Goal: Task Accomplishment & Management: Manage account settings

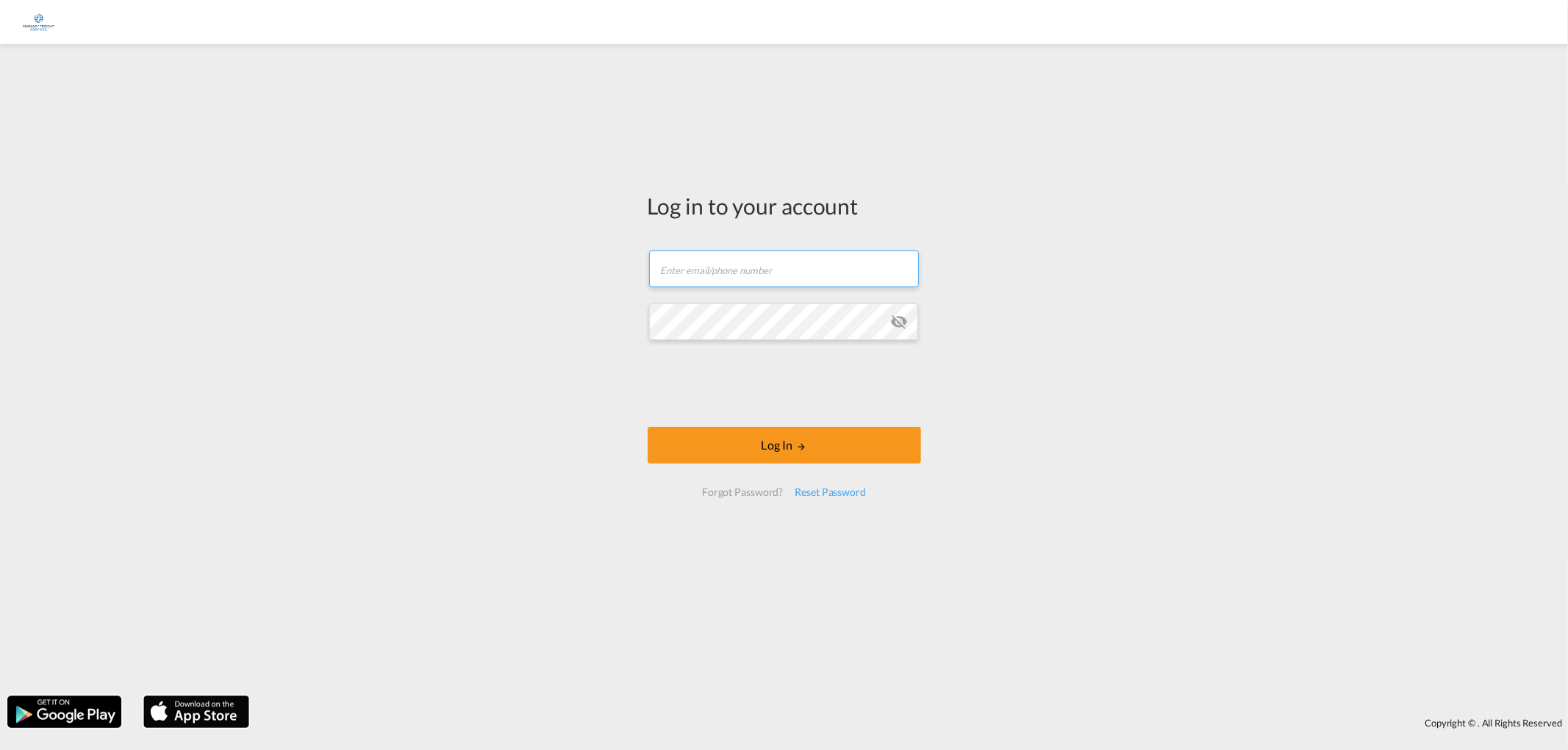
click at [742, 265] on input "text" at bounding box center [784, 269] width 270 height 37
type input "[EMAIL_ADDRESS][DOMAIN_NAME]"
click at [768, 443] on button "Log In" at bounding box center [784, 446] width 273 height 37
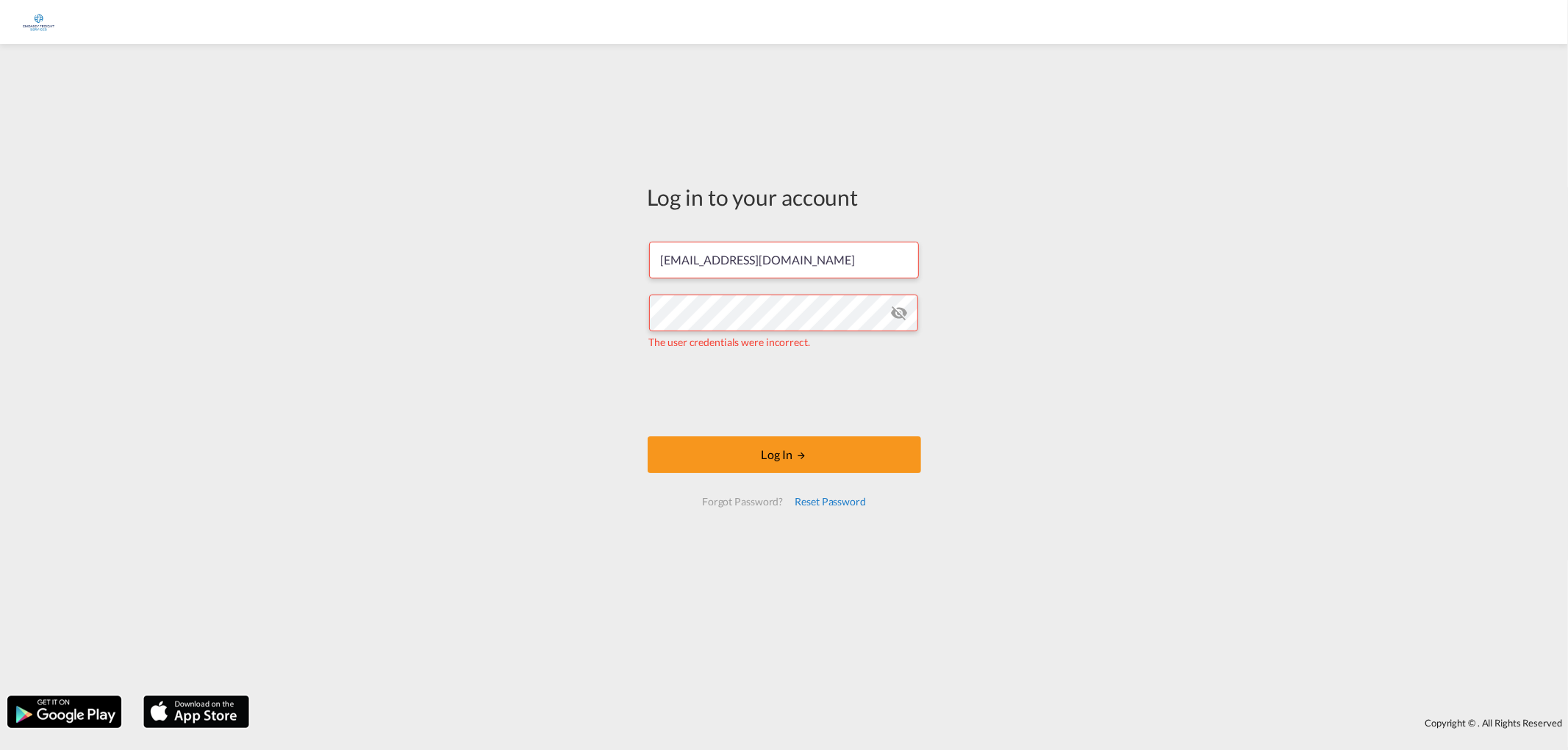
click at [827, 501] on div "Reset Password" at bounding box center [830, 502] width 83 height 26
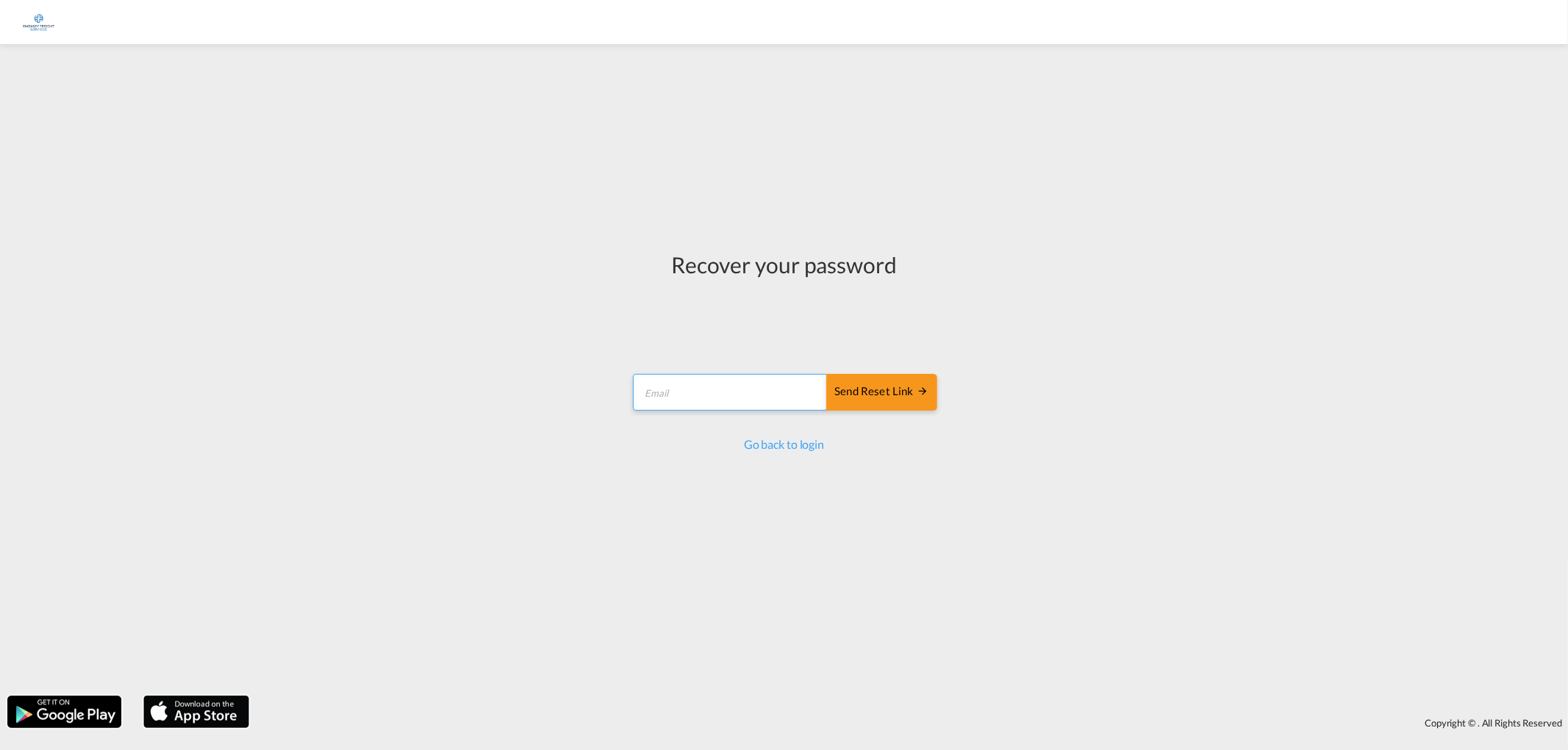
click at [738, 395] on input "email" at bounding box center [730, 392] width 195 height 37
type input "[EMAIL_ADDRESS][DOMAIN_NAME]"
click at [927, 394] on md-icon "icon-arrow-right" at bounding box center [923, 391] width 12 height 12
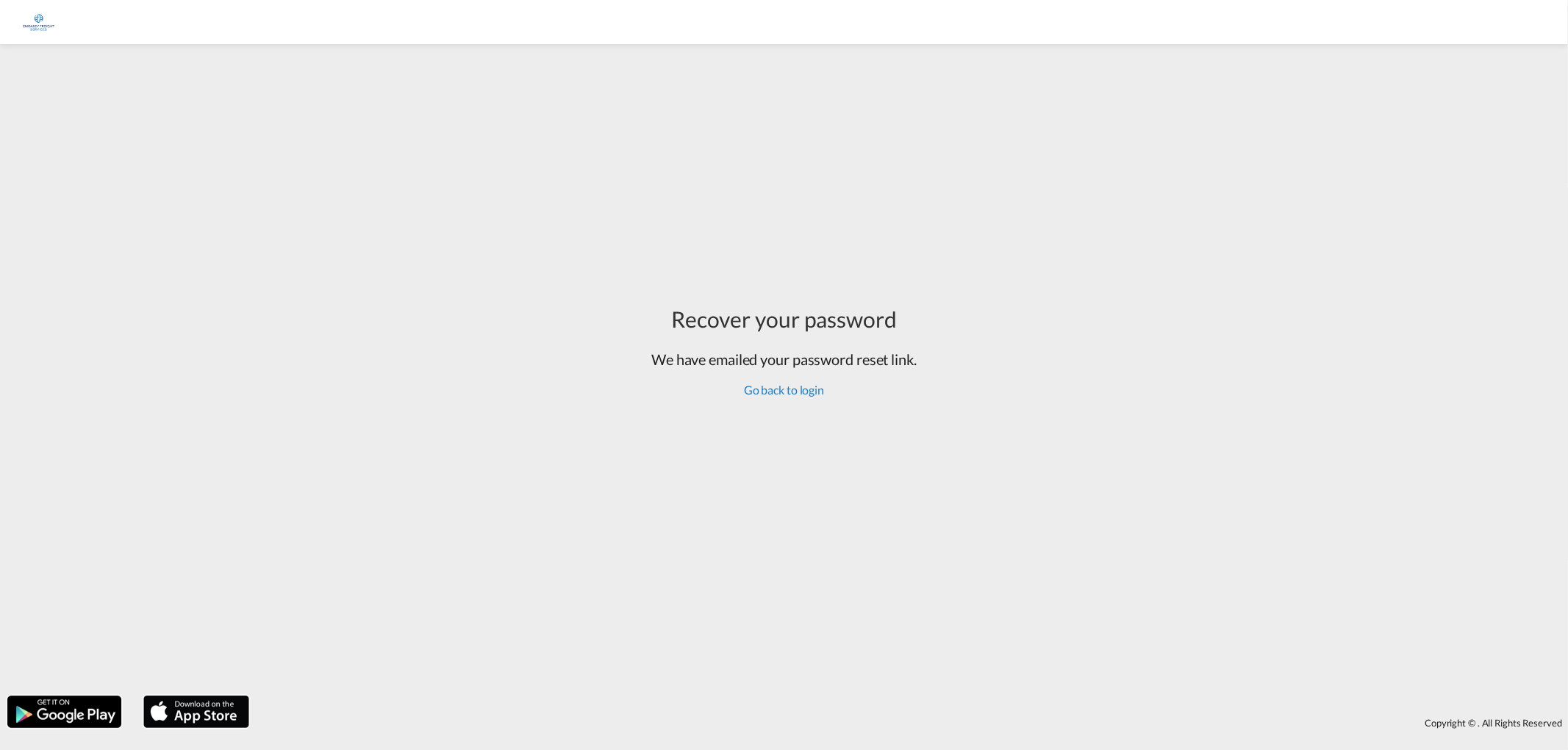
click at [788, 395] on link "Go back to login" at bounding box center [784, 389] width 80 height 14
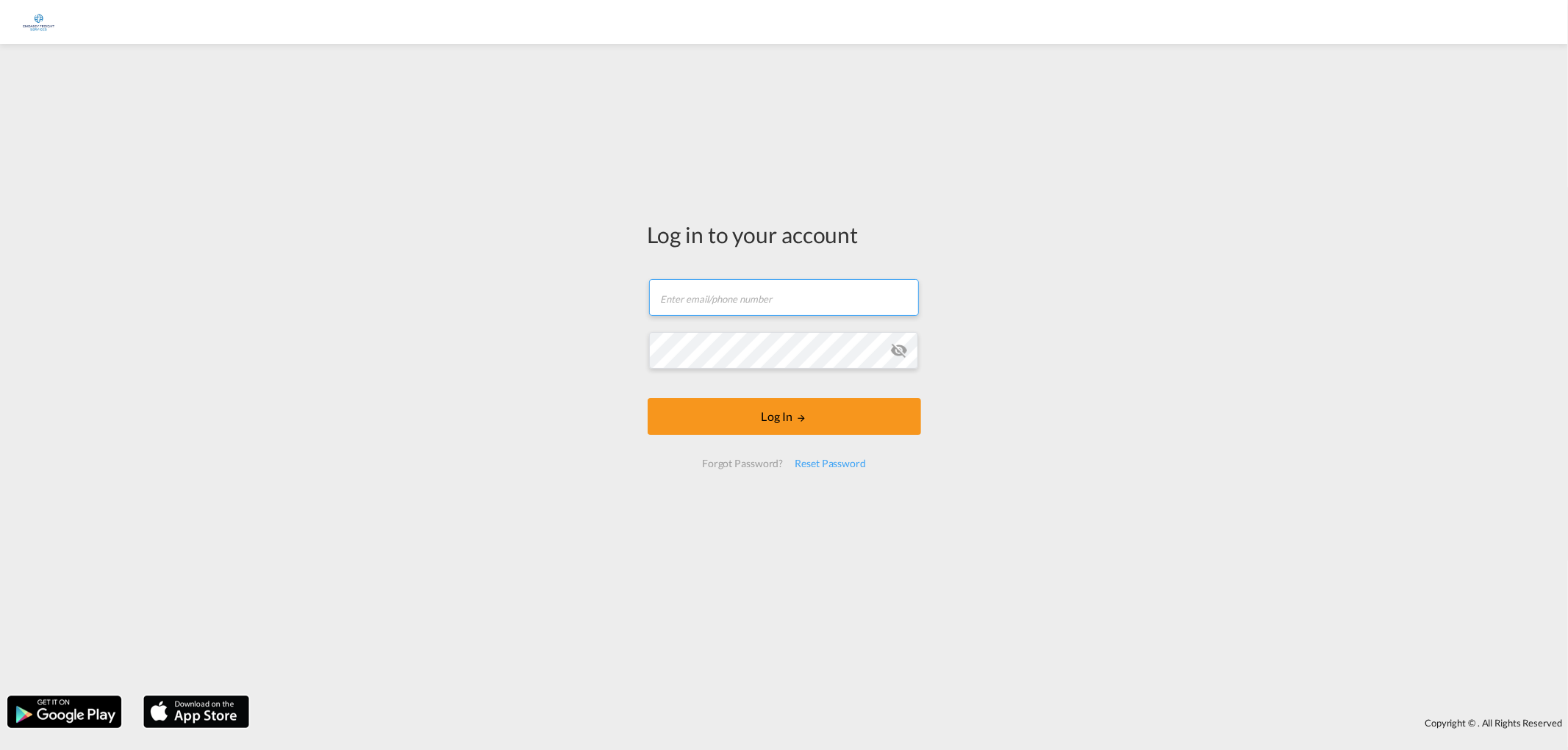
click at [731, 299] on input "text" at bounding box center [784, 298] width 270 height 37
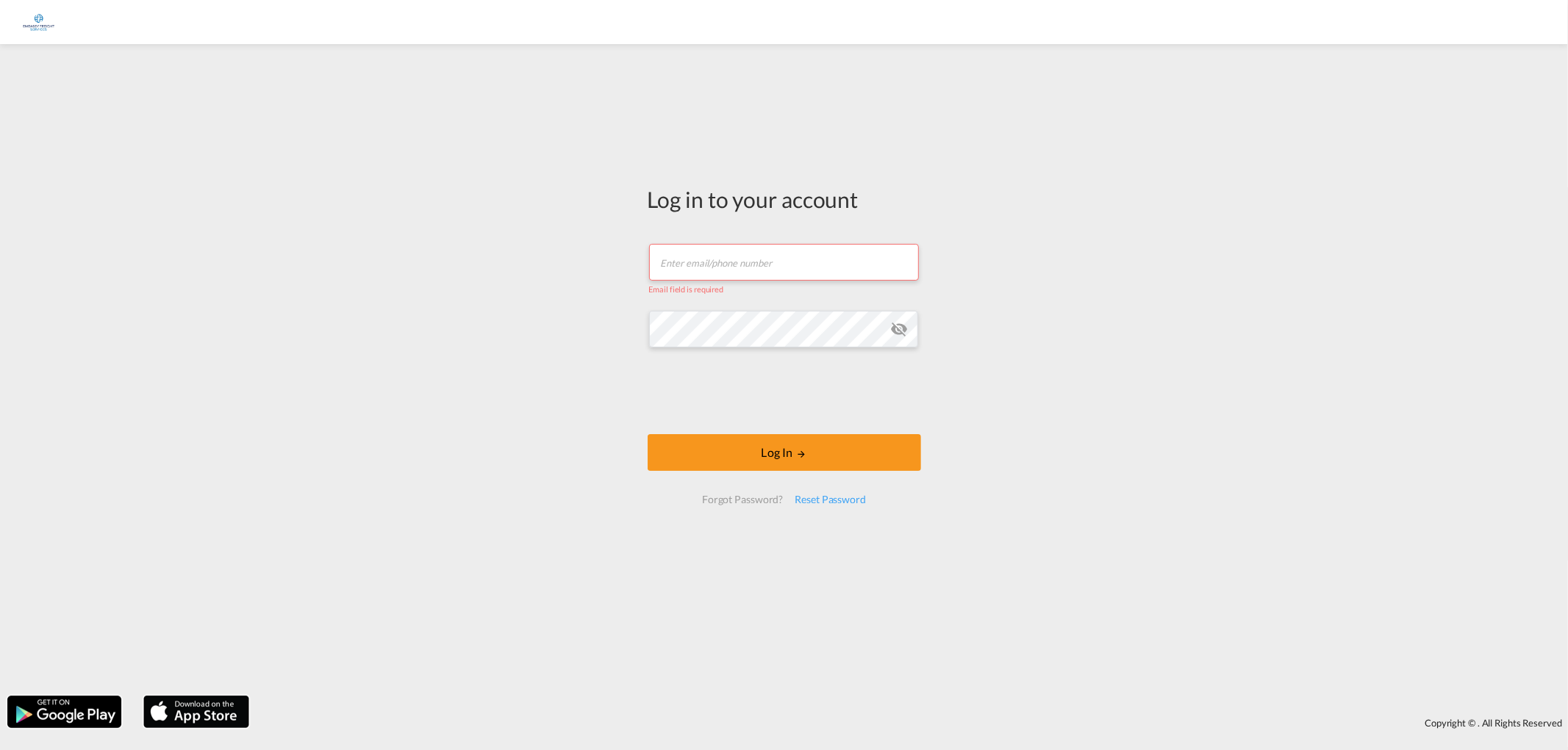
click at [780, 250] on input "text" at bounding box center [784, 262] width 270 height 37
type input "[EMAIL_ADDRESS][DOMAIN_NAME]"
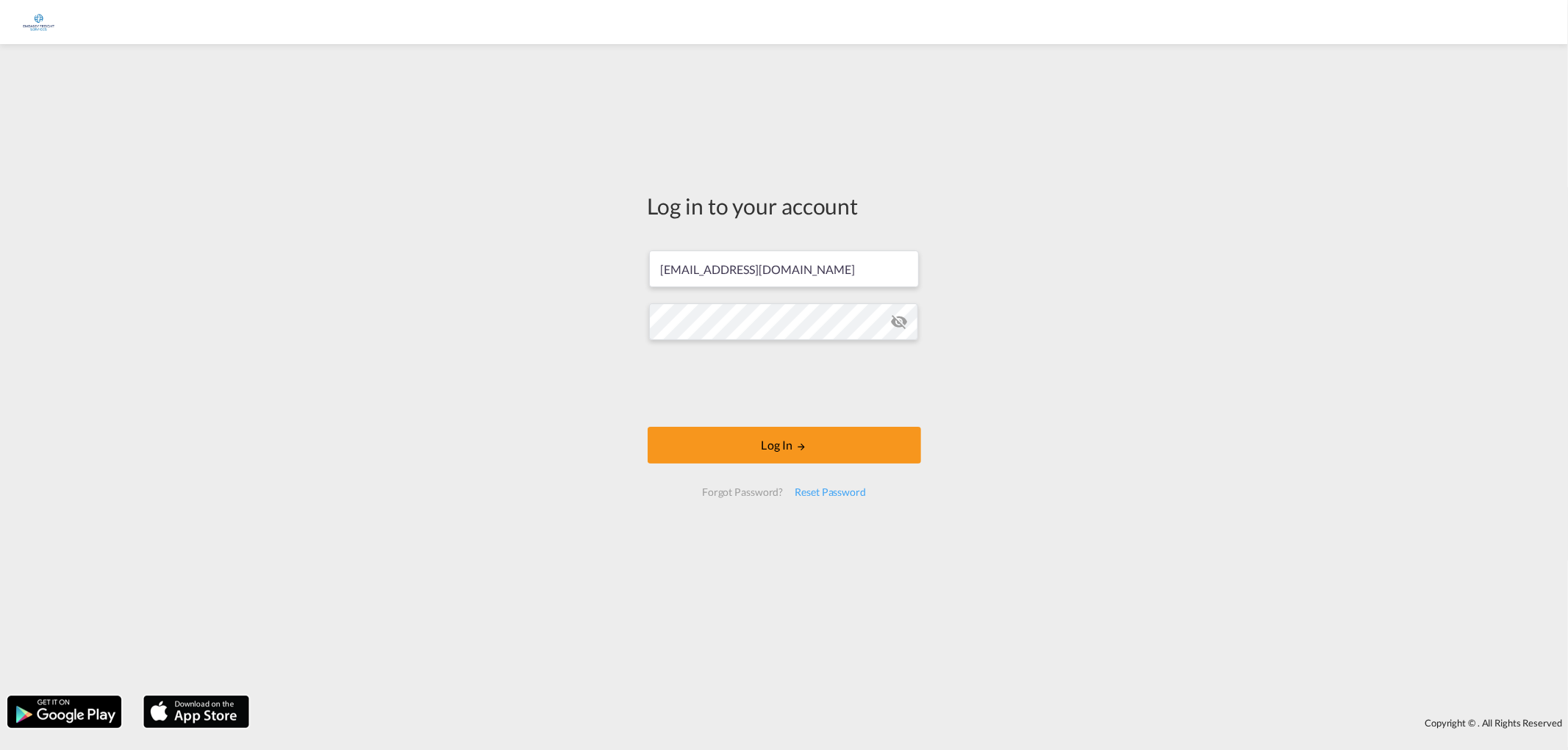
click at [902, 329] on md-icon "icon-eye-off" at bounding box center [899, 322] width 18 height 18
click at [776, 451] on button "Log In" at bounding box center [784, 446] width 273 height 37
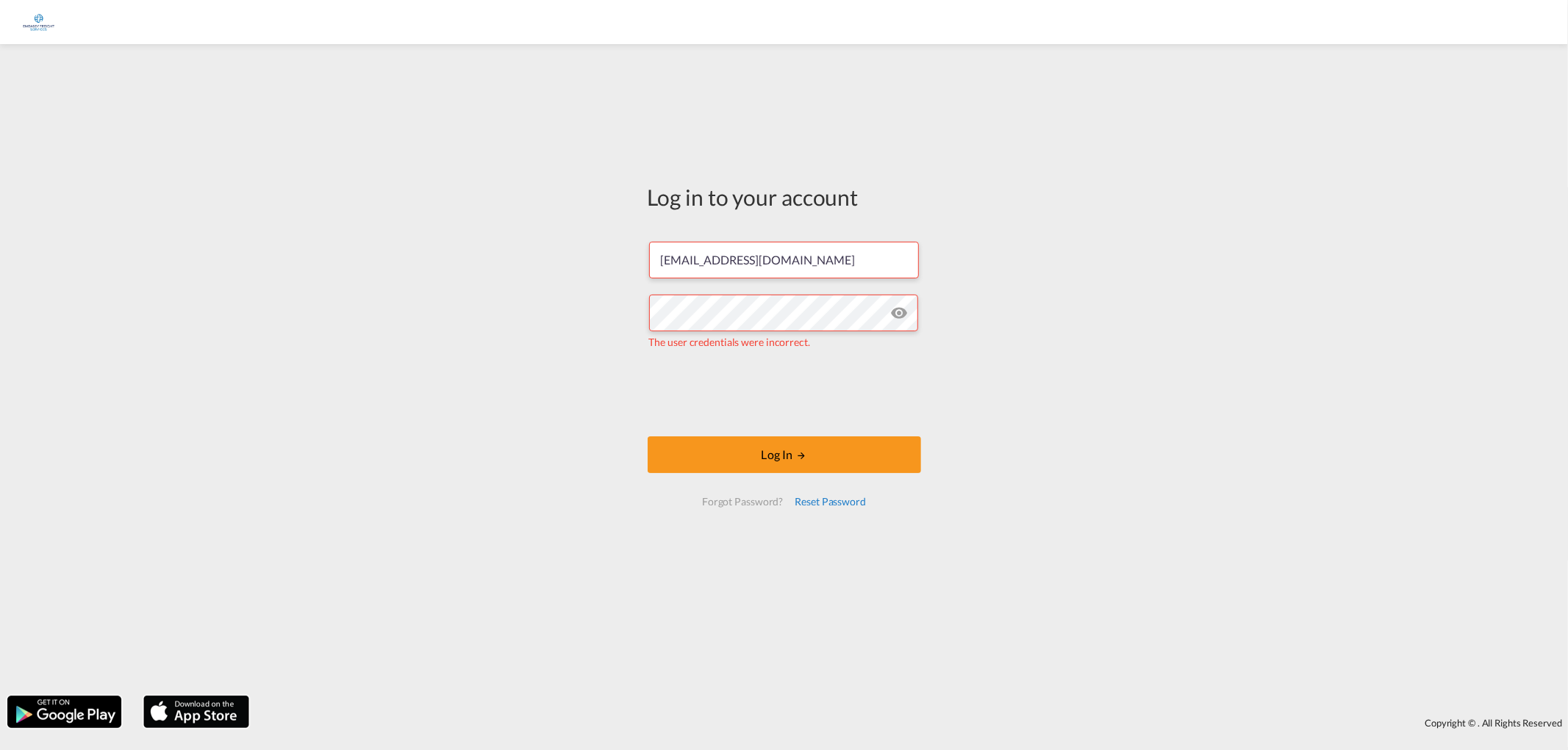
click at [824, 498] on div "Reset Password" at bounding box center [830, 502] width 83 height 26
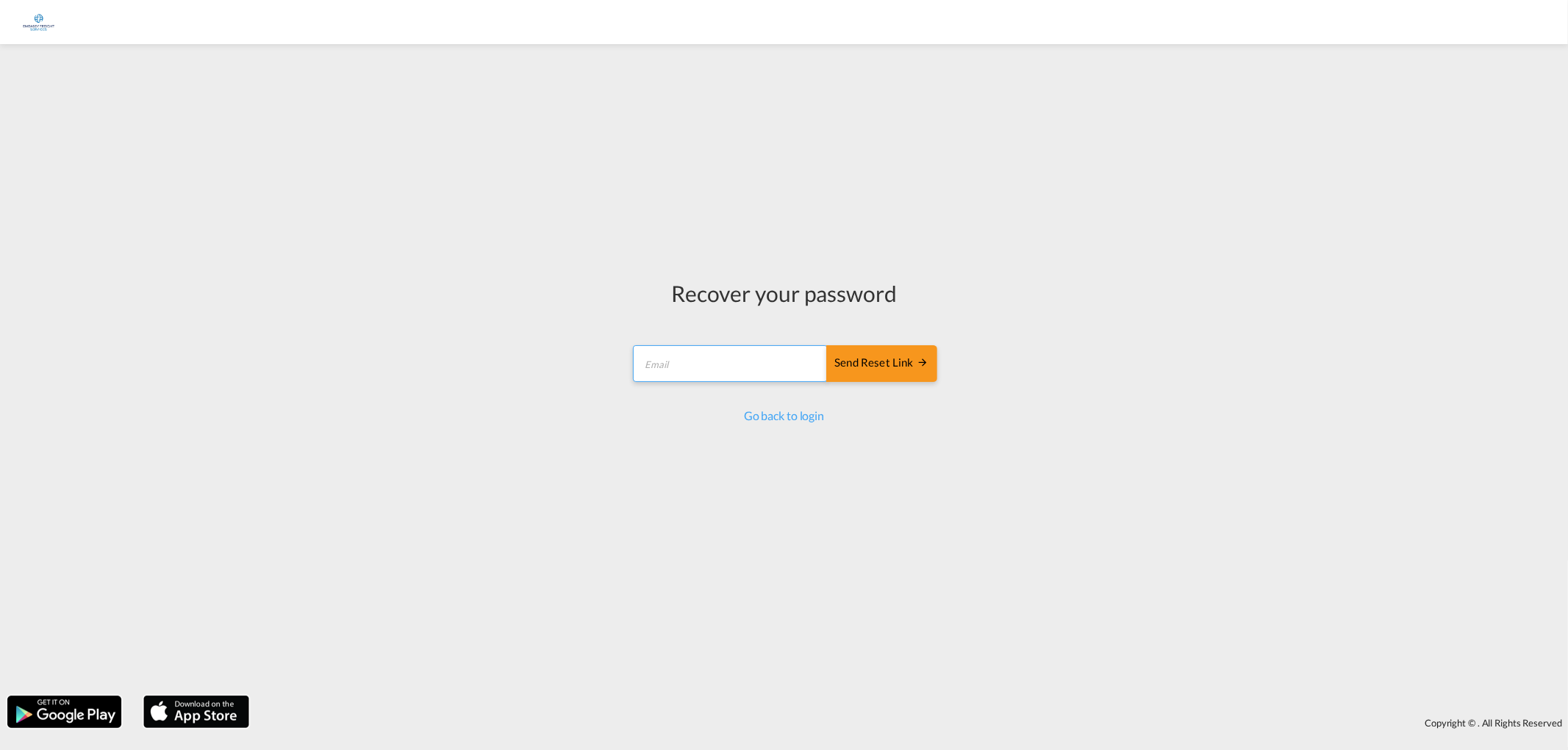
click at [757, 363] on input "email" at bounding box center [730, 363] width 195 height 37
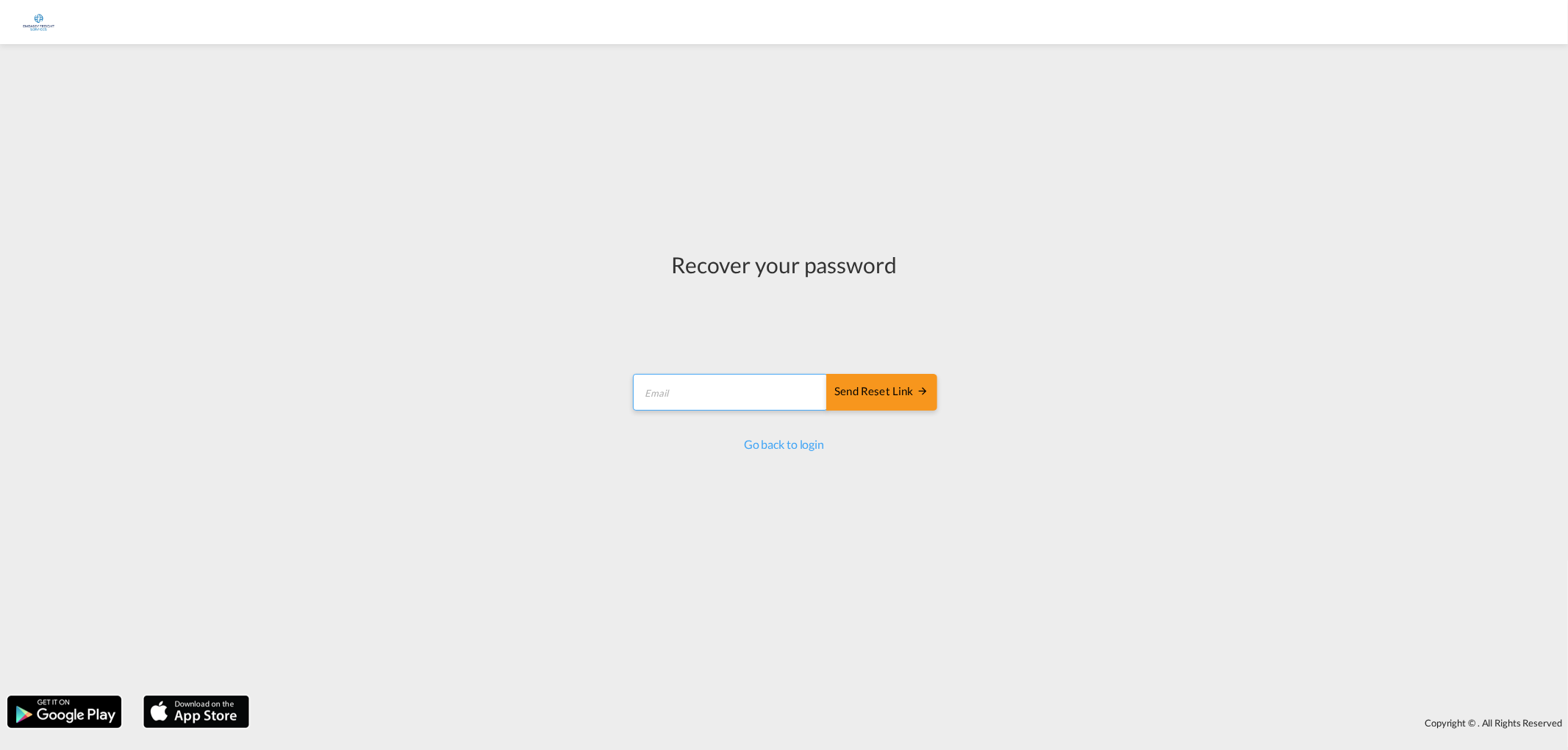
type input "[EMAIL_ADDRESS][DOMAIN_NAME]"
click at [878, 391] on div "Send reset link" at bounding box center [881, 391] width 94 height 17
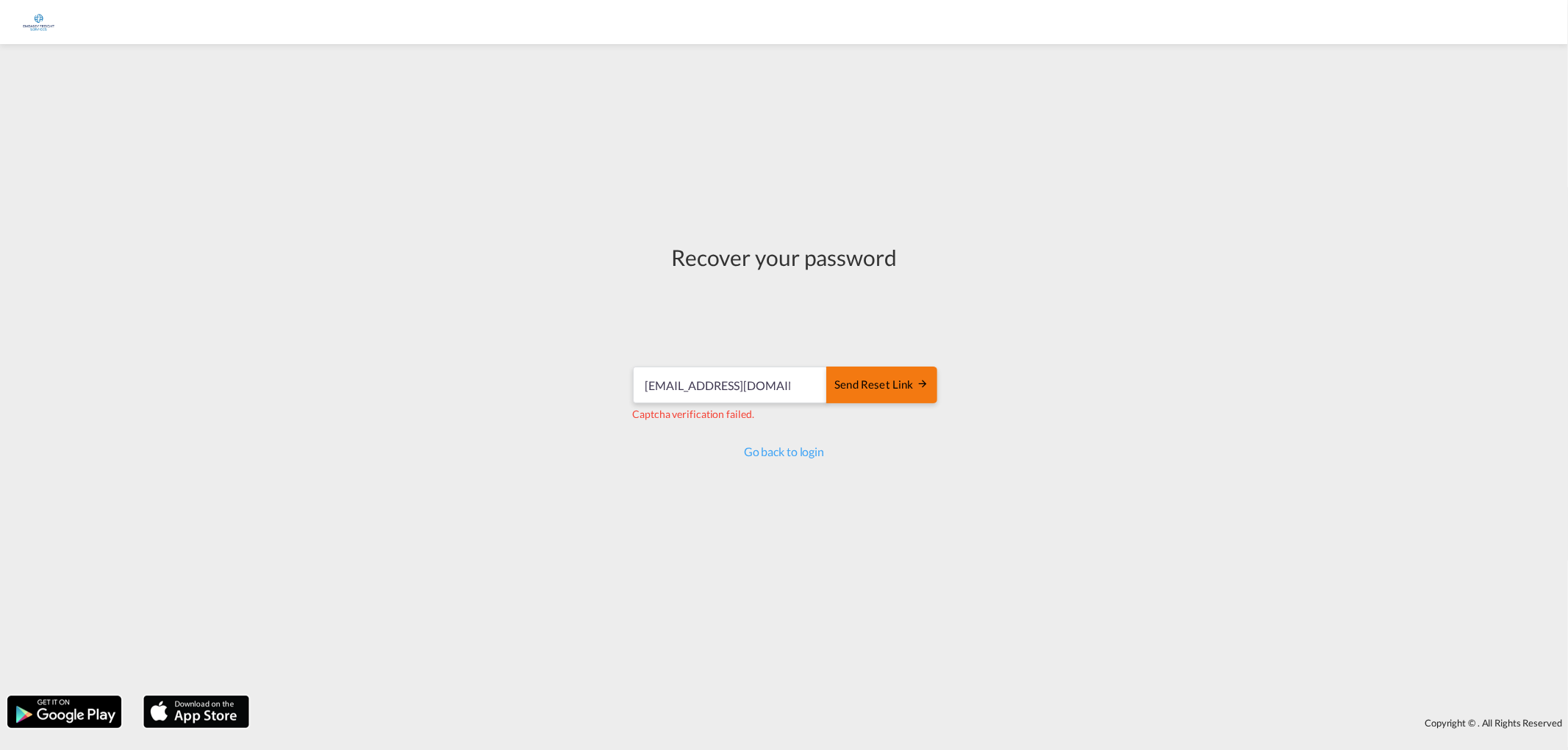
click at [877, 386] on div "Send reset link" at bounding box center [881, 385] width 94 height 17
